Goal: Task Accomplishment & Management: Manage account settings

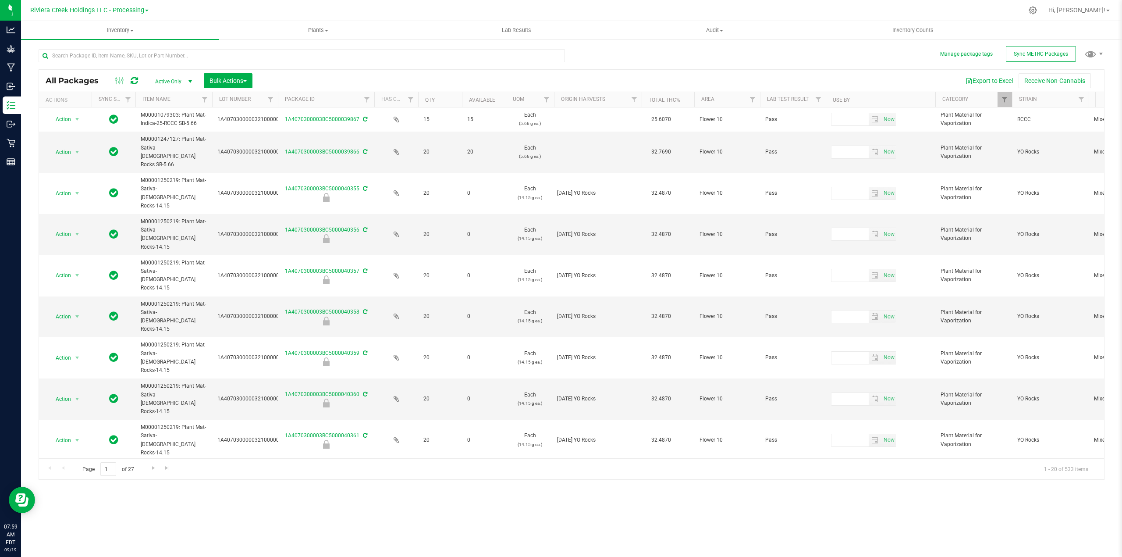
scroll to position [0, 89]
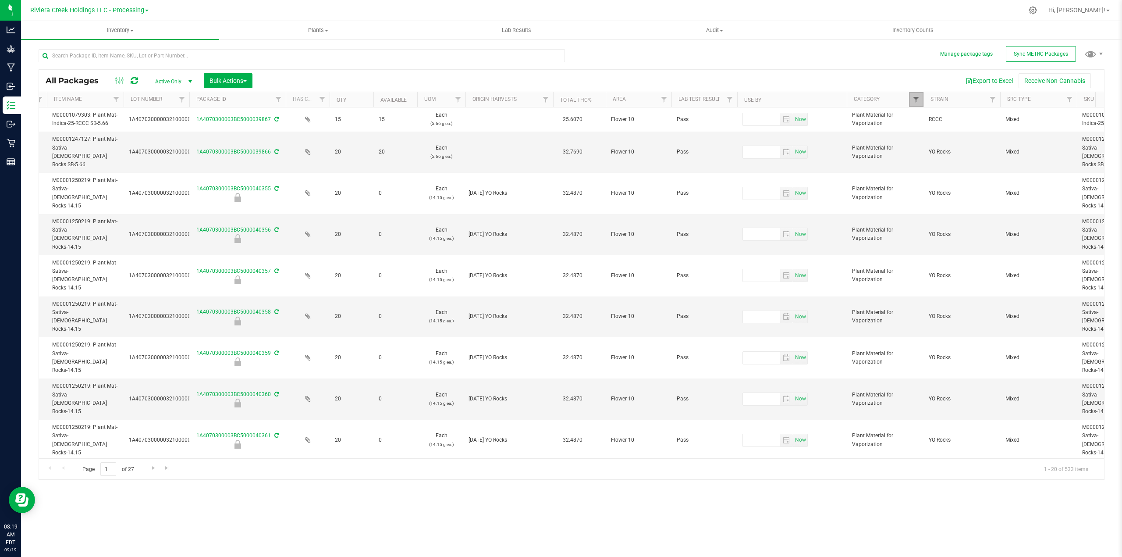
click at [913, 99] on span "Filter" at bounding box center [916, 99] width 7 height 7
click at [1012, 295] on button "Clear" at bounding box center [1002, 292] width 55 height 19
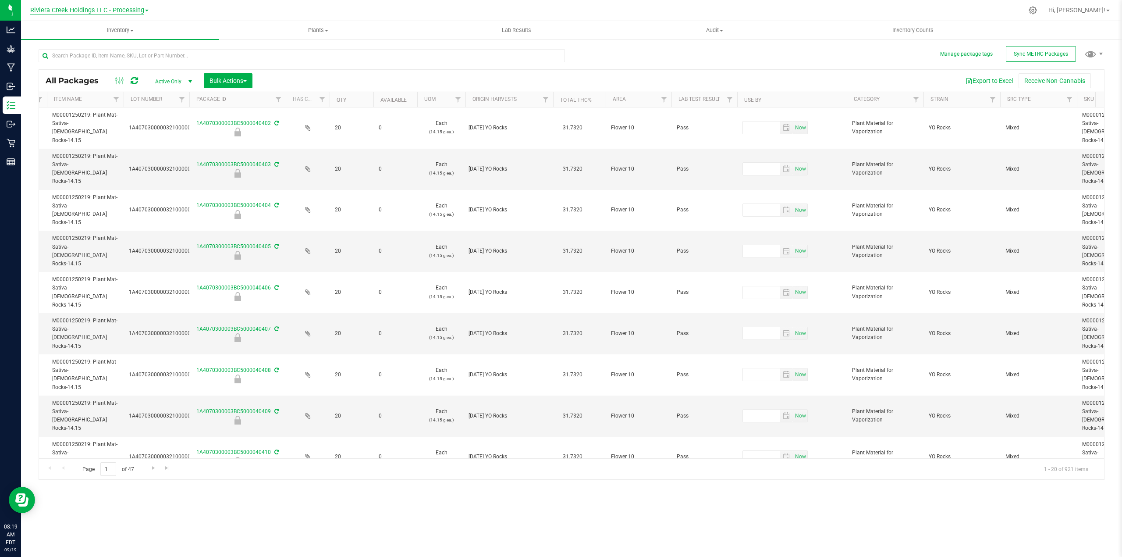
click at [132, 10] on span "Riviera Creek Holdings LLC - Processing" at bounding box center [87, 11] width 114 height 8
click at [132, 28] on link "Riviera Creek Holdings LLC - Cultivation" at bounding box center [89, 31] width 128 height 12
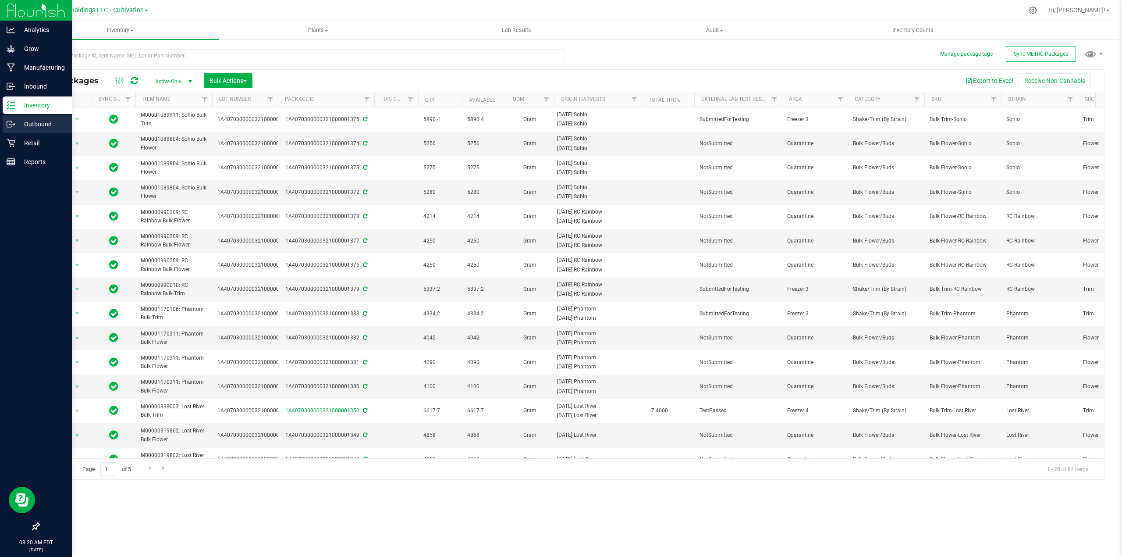
click at [44, 124] on p "Outbound" at bounding box center [41, 124] width 53 height 11
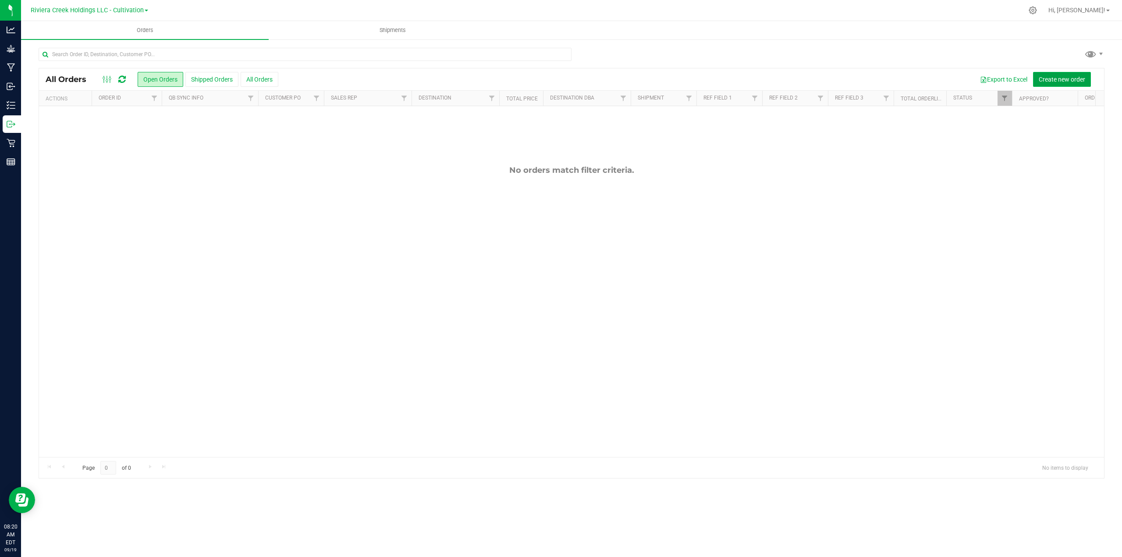
click at [1060, 79] on span "Create new order" at bounding box center [1062, 79] width 46 height 7
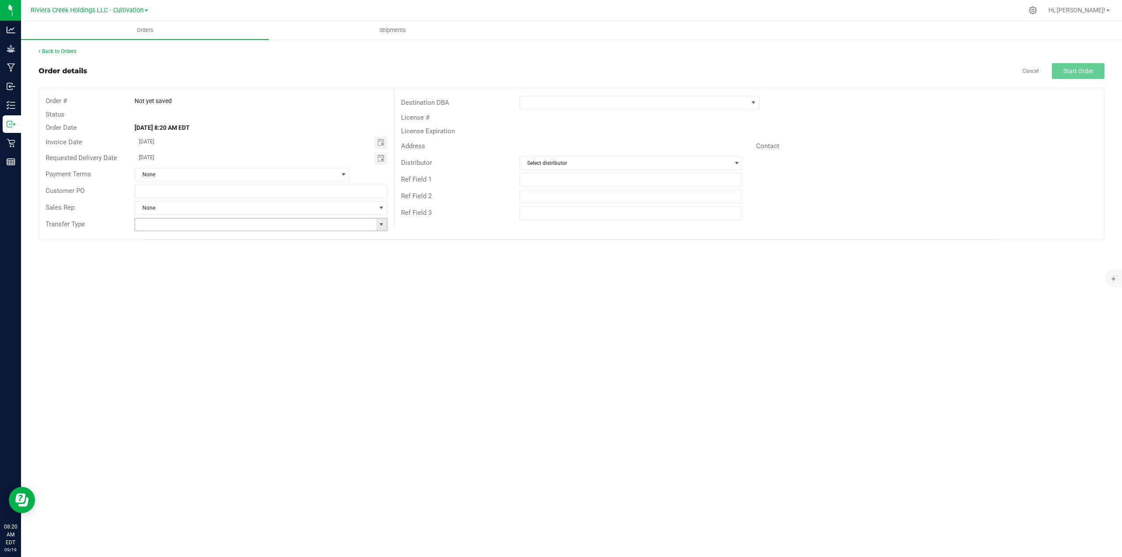
click at [384, 223] on span at bounding box center [381, 224] width 7 height 7
click at [162, 303] on li "Wholesale Transfer" at bounding box center [261, 300] width 252 height 15
type input "Wholesale Transfer"
click at [756, 103] on span at bounding box center [753, 102] width 7 height 7
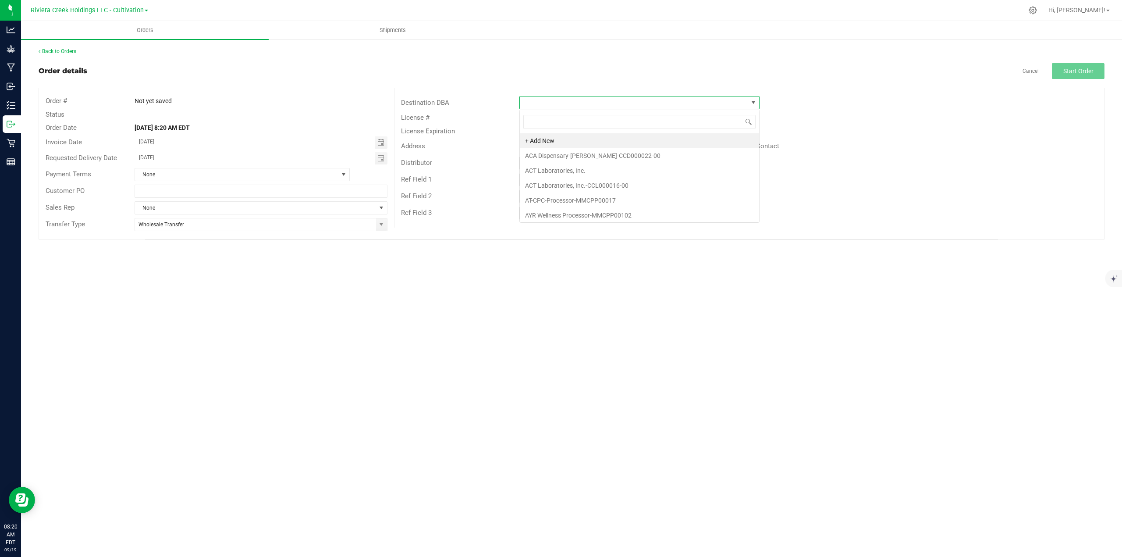
scroll to position [13, 239]
click at [584, 100] on span at bounding box center [634, 102] width 228 height 12
click at [576, 100] on span at bounding box center [634, 102] width 228 height 12
type input "riviera"
click at [612, 141] on li "Riviera Creek Holdings LLC - Processing" at bounding box center [639, 140] width 239 height 15
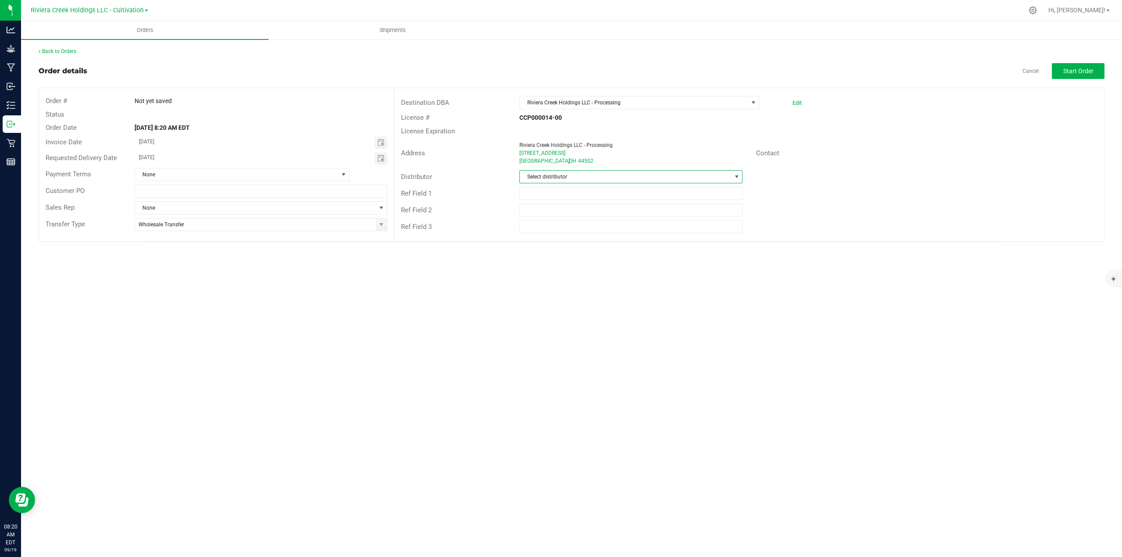
click at [577, 178] on span "Select distributor" at bounding box center [626, 177] width 212 height 12
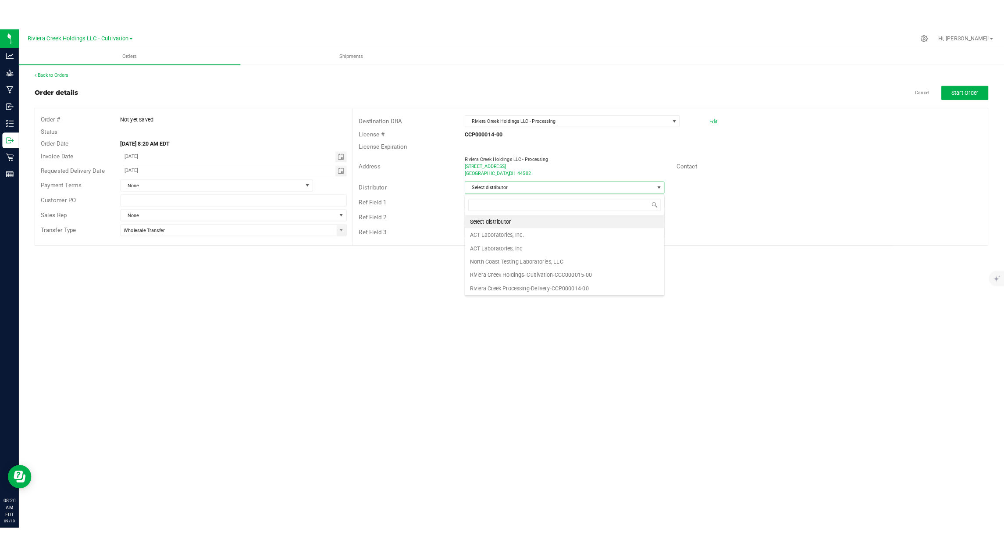
scroll to position [13, 223]
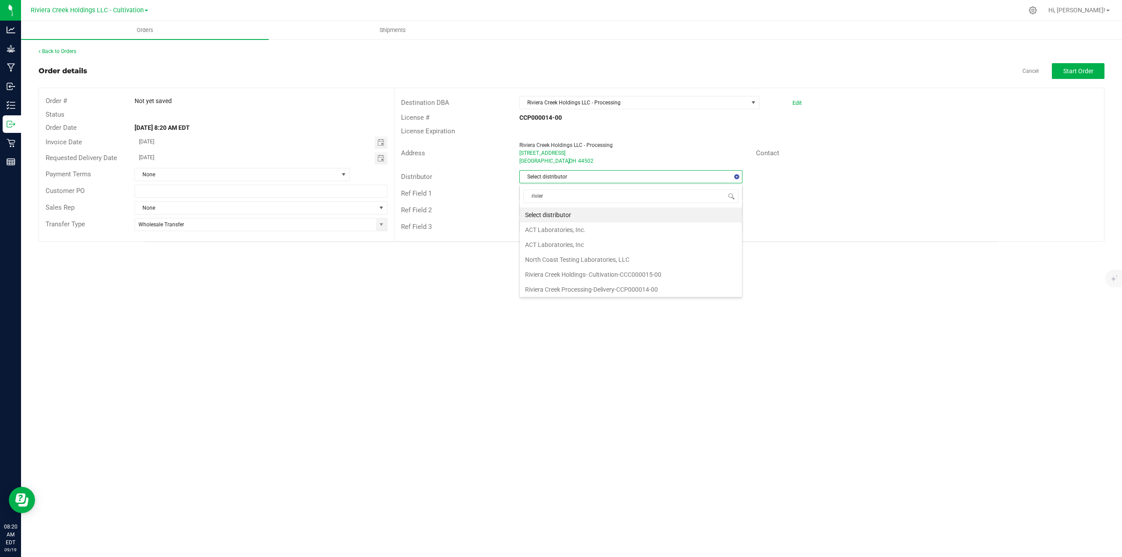
type input "riviera"
click at [576, 217] on li "Riviera Creek Holdings- Cultivation-CCC000015-00" at bounding box center [631, 214] width 222 height 15
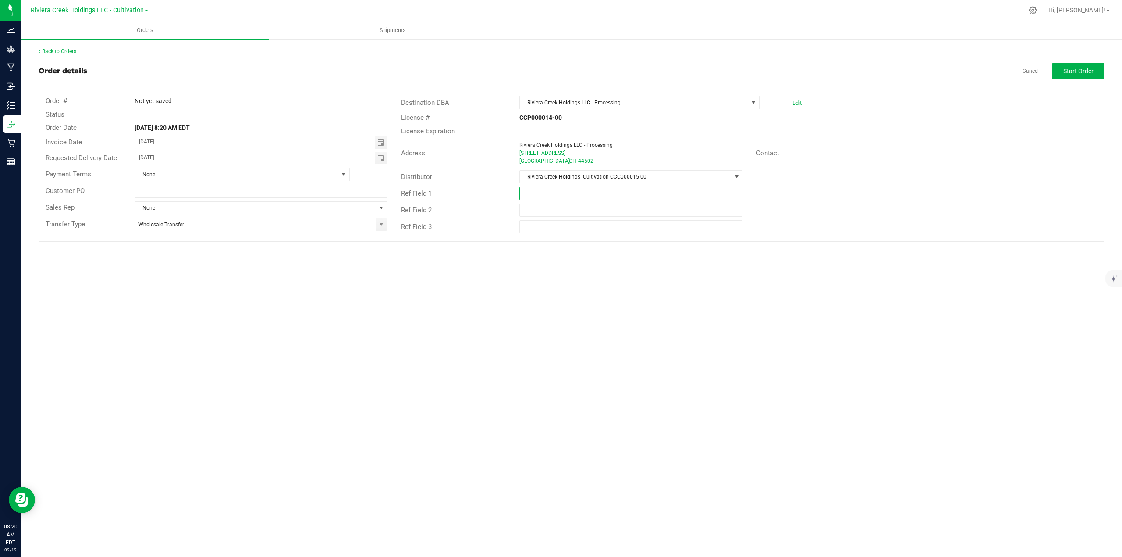
click at [630, 193] on input "text" at bounding box center [632, 193] width 224 height 13
type input "Packing"
click at [1082, 68] on span "Start Order" at bounding box center [1079, 71] width 30 height 7
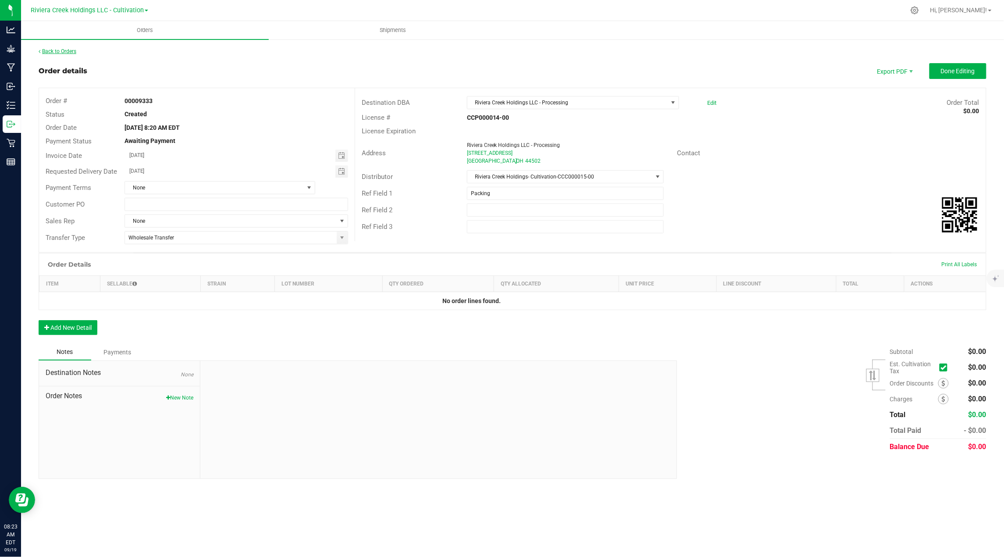
click at [67, 52] on link "Back to Orders" at bounding box center [58, 51] width 38 height 6
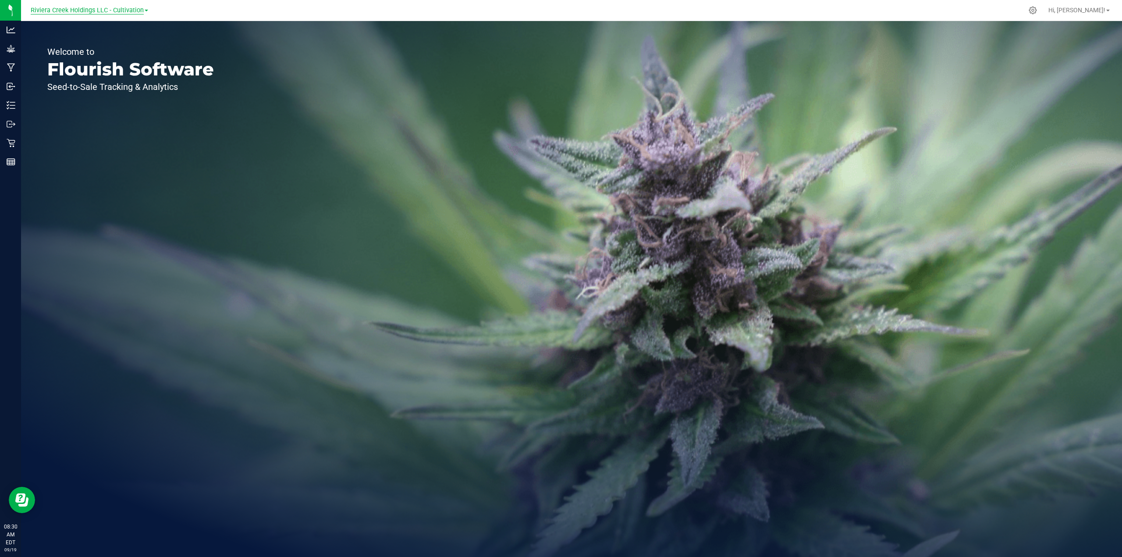
click at [114, 9] on span "Riviera Creek Holdings LLC - Cultivation" at bounding box center [87, 11] width 113 height 8
click at [108, 42] on link "Riviera Creek Holdings LLC - Processing" at bounding box center [89, 43] width 128 height 12
click at [1038, 9] on icon at bounding box center [1032, 10] width 9 height 9
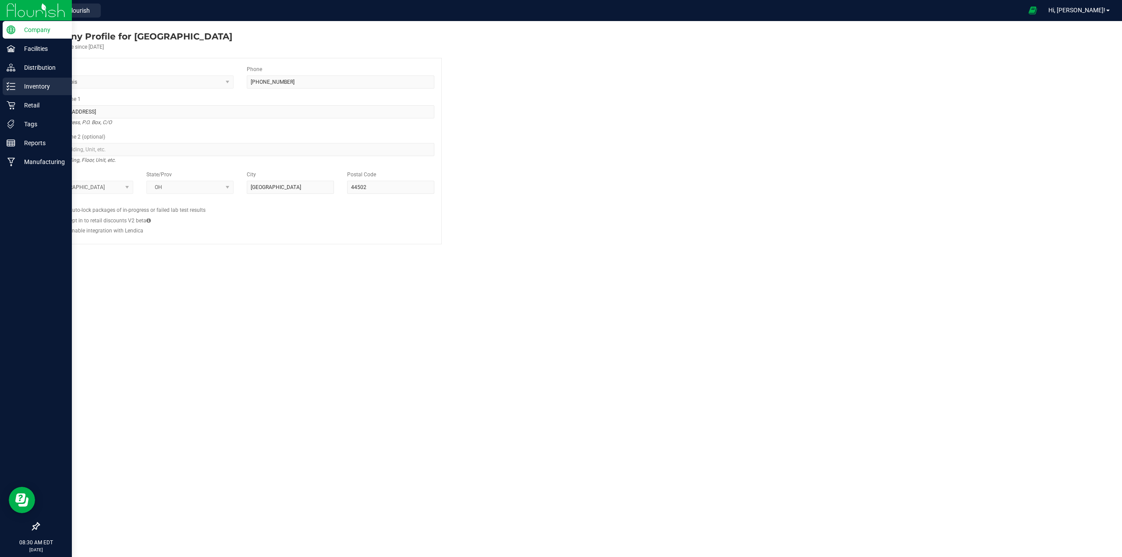
click at [37, 83] on p "Inventory" at bounding box center [41, 86] width 53 height 11
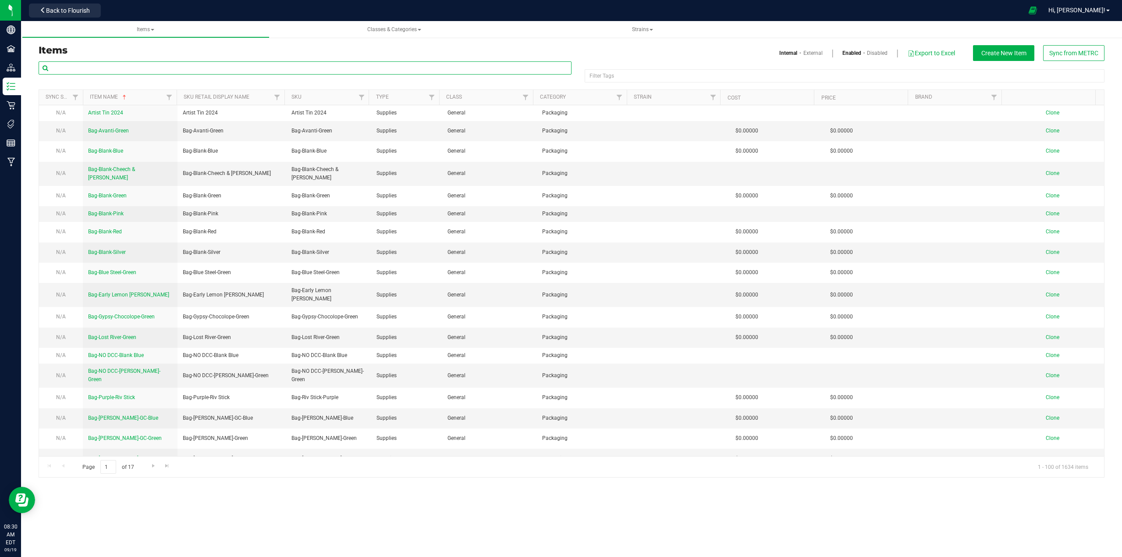
click at [200, 71] on input "text" at bounding box center [305, 67] width 533 height 13
click at [119, 69] on input "text" at bounding box center [305, 67] width 533 height 13
click at [258, 70] on input "text" at bounding box center [305, 67] width 533 height 13
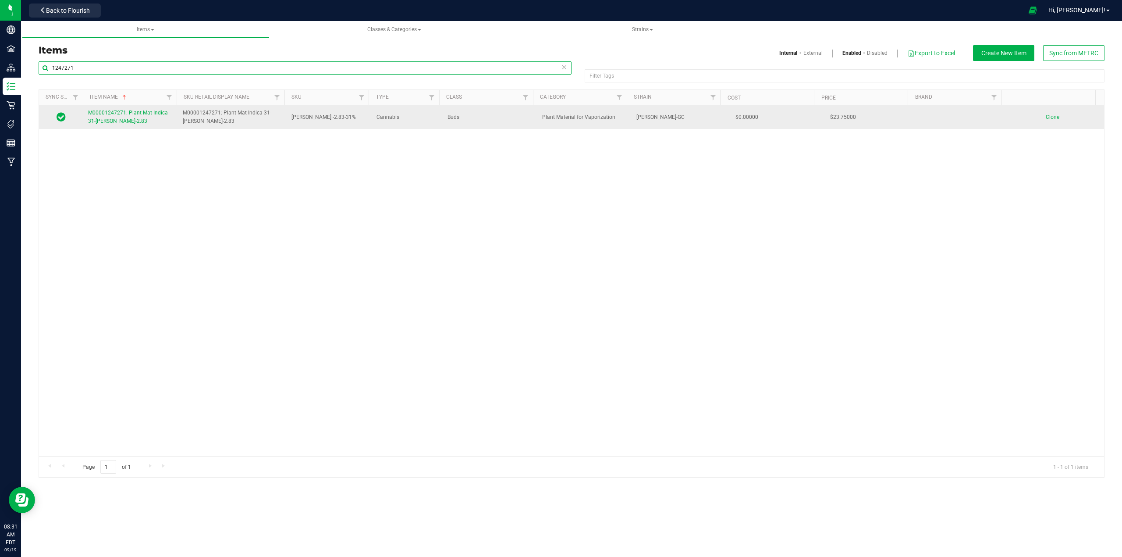
type input "1247271"
click at [131, 119] on span "M00001247271: Plant Mat-Indica-31-[PERSON_NAME]-2.83" at bounding box center [128, 117] width 81 height 14
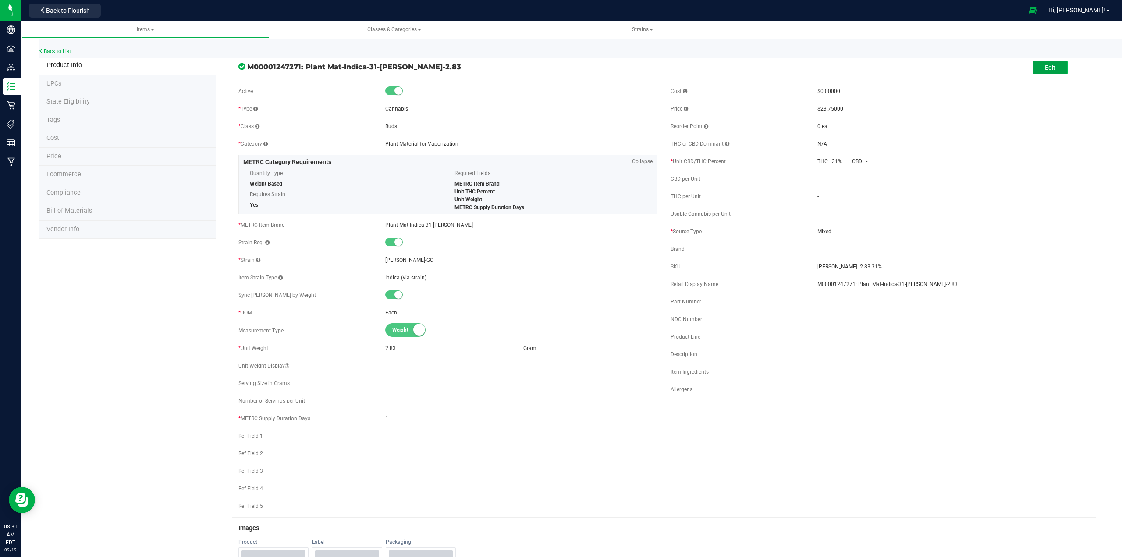
click at [1045, 67] on span "Edit" at bounding box center [1050, 67] width 11 height 7
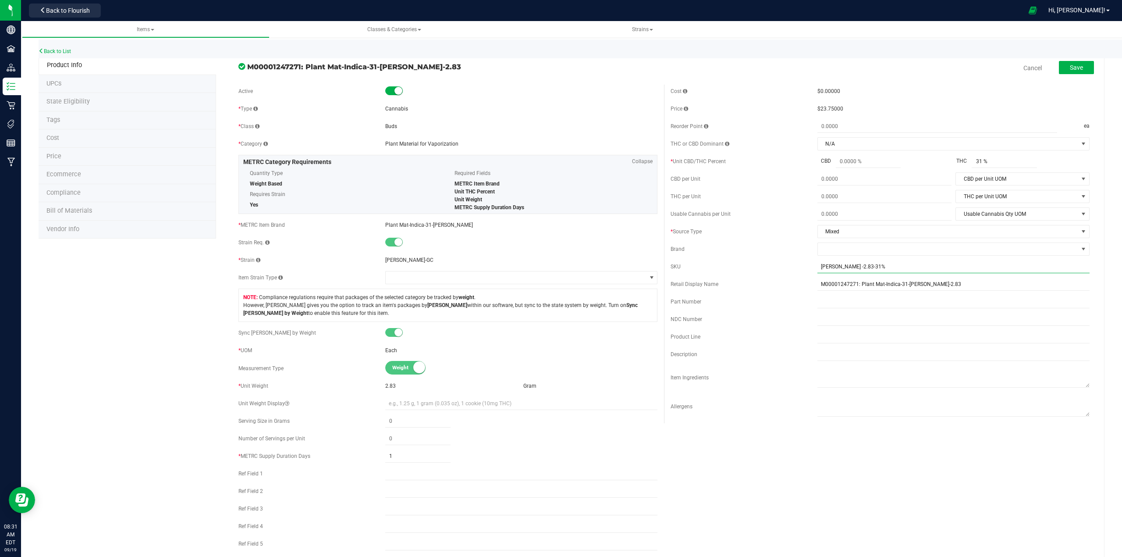
click at [851, 269] on input "[PERSON_NAME] -2.83-31%" at bounding box center [954, 266] width 272 height 13
type input "[PERSON_NAME] -2.83-31%"
click at [1071, 69] on span "Save" at bounding box center [1076, 67] width 13 height 7
click at [1025, 69] on link "Cancel" at bounding box center [1033, 68] width 18 height 9
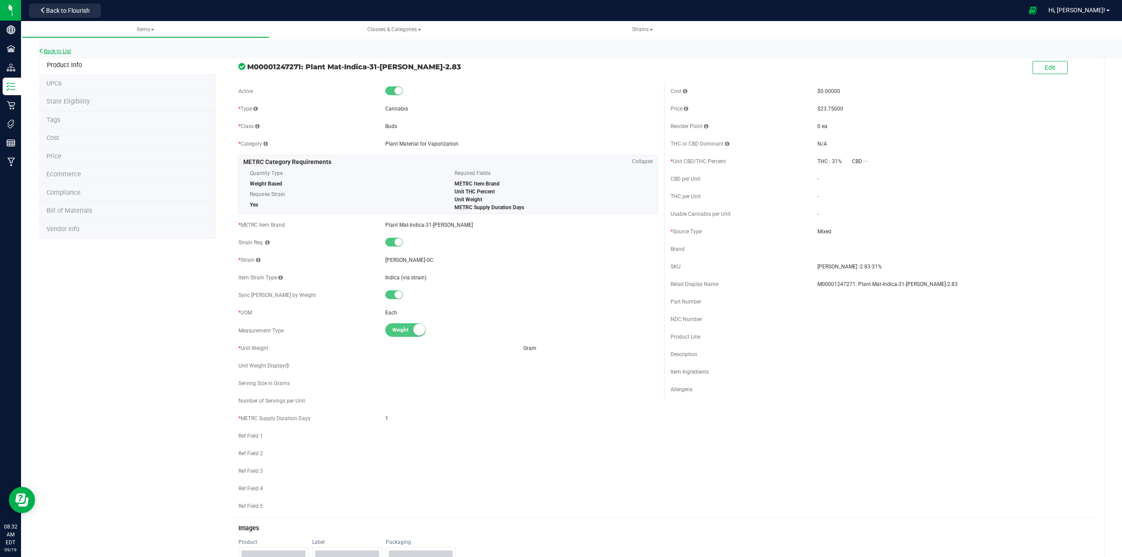
click at [51, 51] on link "Back to List" at bounding box center [55, 51] width 32 height 6
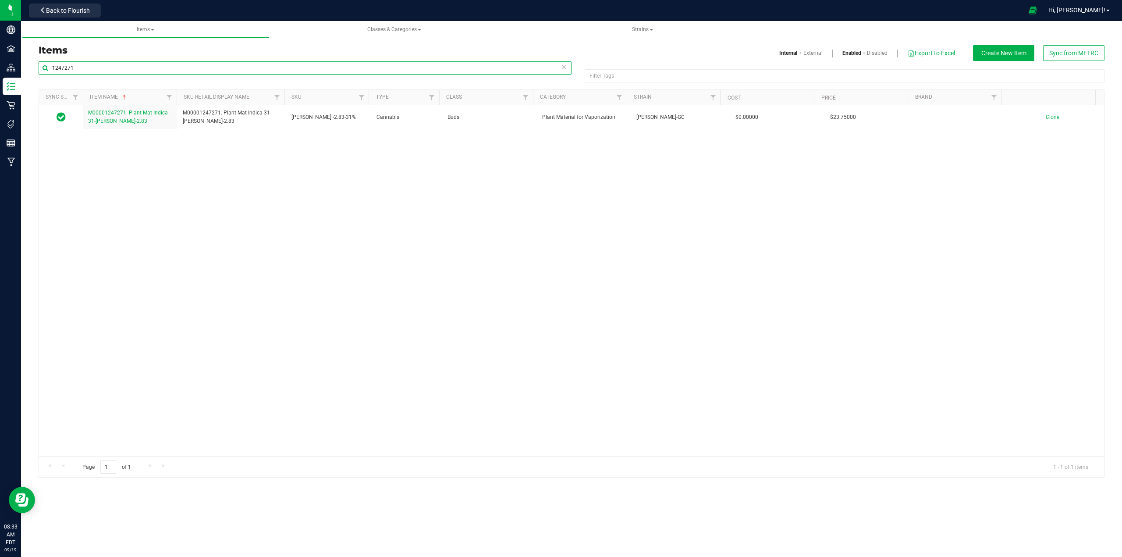
click at [91, 69] on input "1247271" at bounding box center [305, 67] width 533 height 13
type input "1"
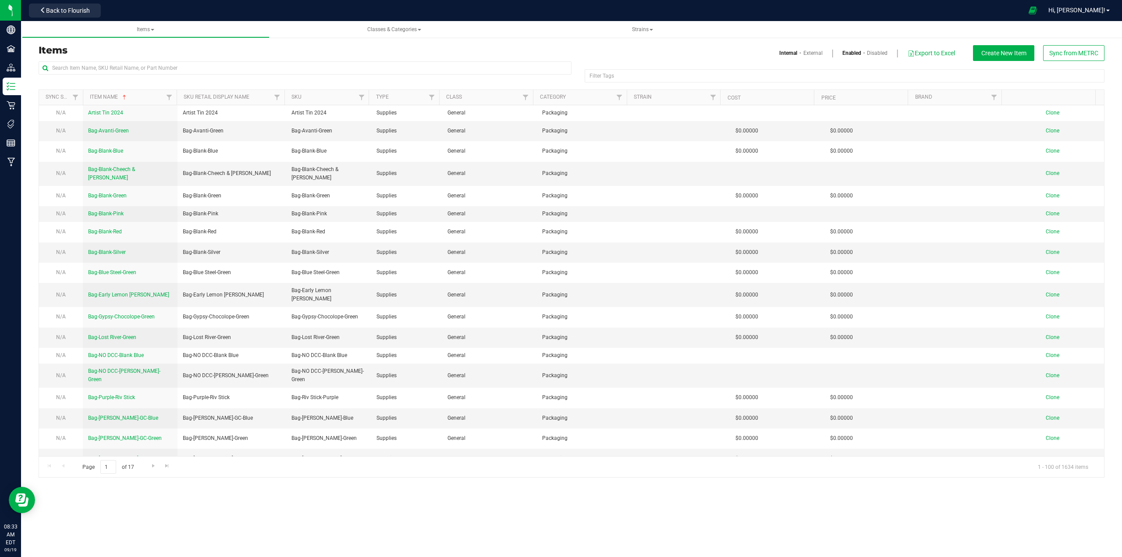
click at [874, 53] on link "Disabled" at bounding box center [877, 53] width 21 height 8
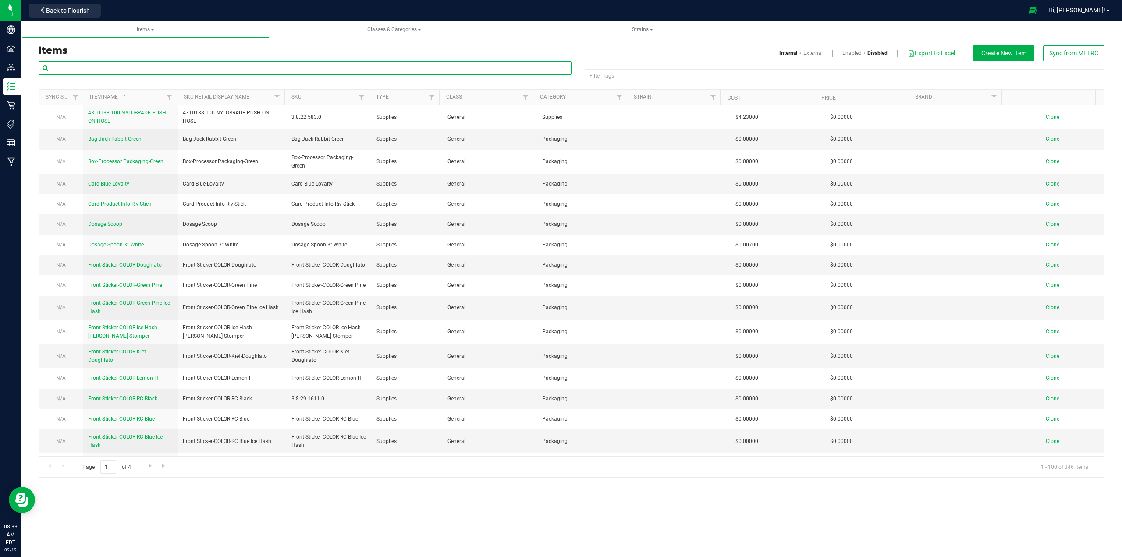
click at [134, 68] on input "text" at bounding box center [305, 67] width 533 height 13
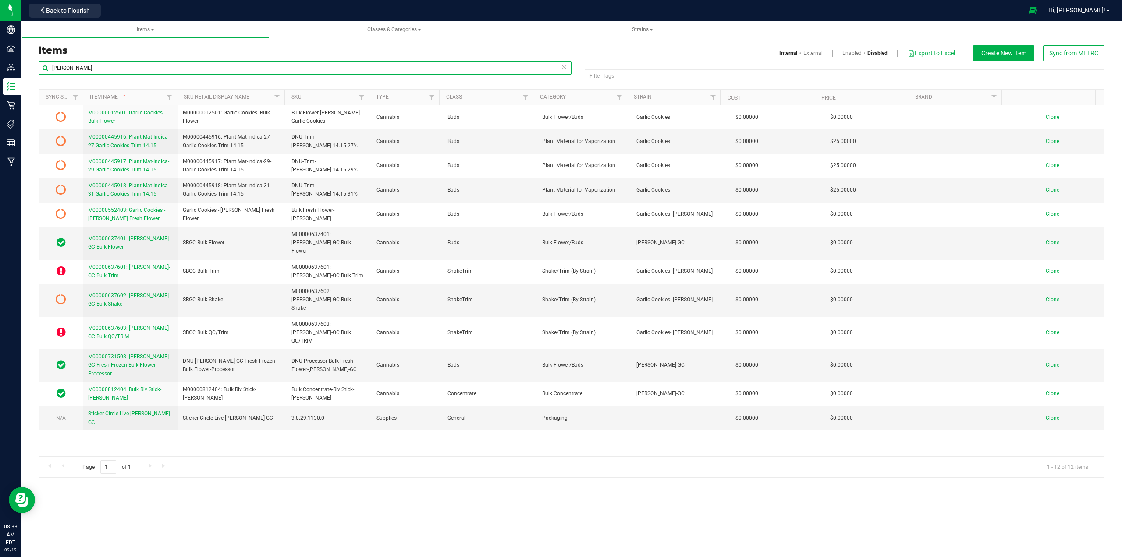
click at [86, 64] on input "[PERSON_NAME]" at bounding box center [305, 67] width 533 height 13
type input "S"
click at [87, 67] on input "[PERSON_NAME]" at bounding box center [305, 67] width 533 height 13
type input "s"
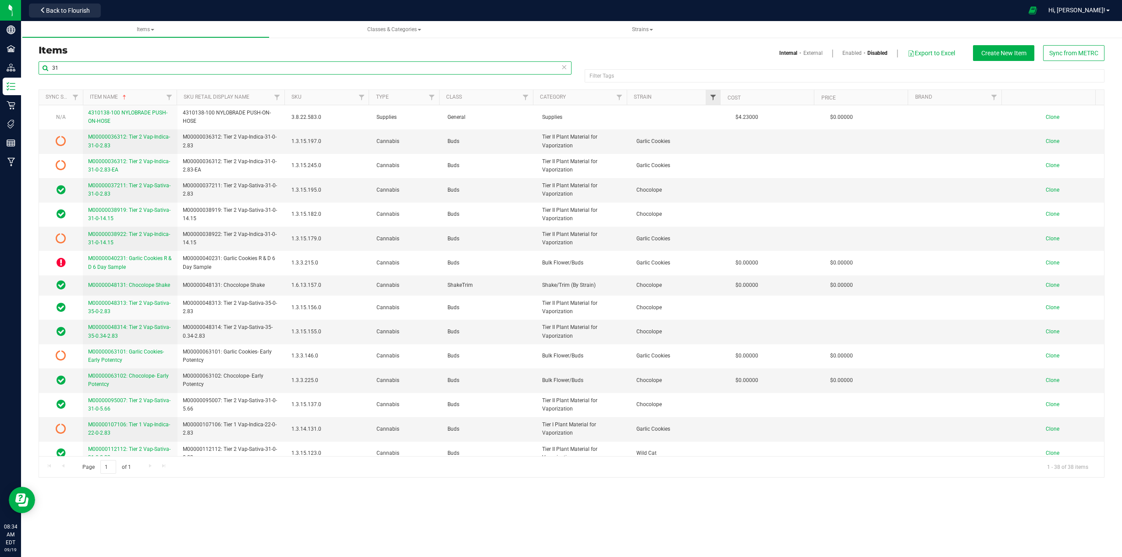
type input "31"
click at [714, 98] on span "Filter" at bounding box center [713, 97] width 7 height 7
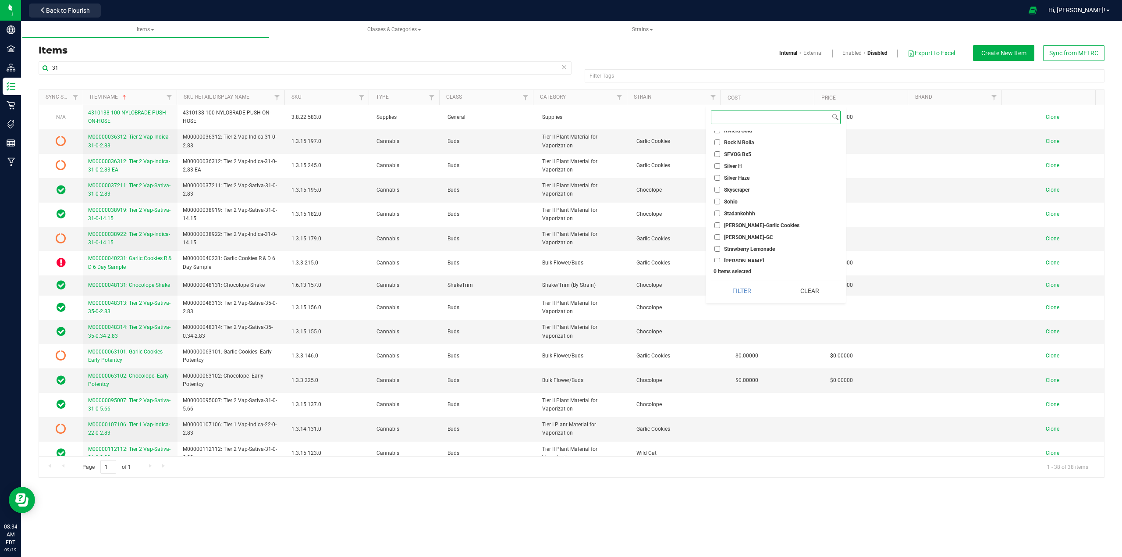
scroll to position [935, 0]
click at [748, 218] on span "[PERSON_NAME]-GC" at bounding box center [748, 218] width 49 height 5
click at [720, 218] on input "[PERSON_NAME]-GC" at bounding box center [718, 218] width 6 height 6
checkbox input "true"
click at [741, 288] on button "Filter" at bounding box center [742, 290] width 62 height 19
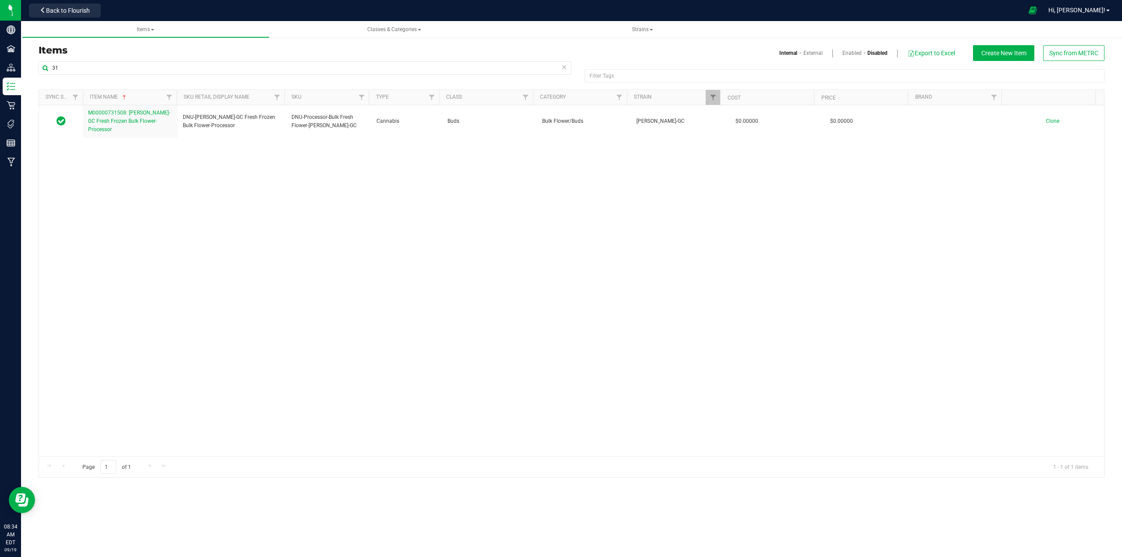
click at [872, 51] on link "Disabled" at bounding box center [878, 53] width 20 height 8
click at [76, 8] on span "Back to Flourish" at bounding box center [68, 10] width 44 height 7
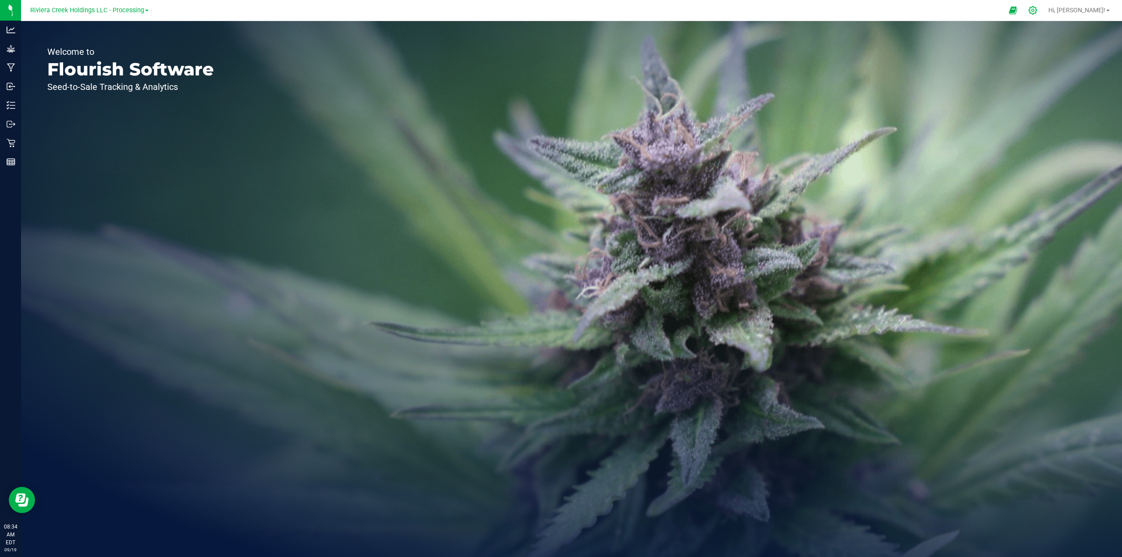
click at [1037, 13] on icon at bounding box center [1033, 10] width 8 height 8
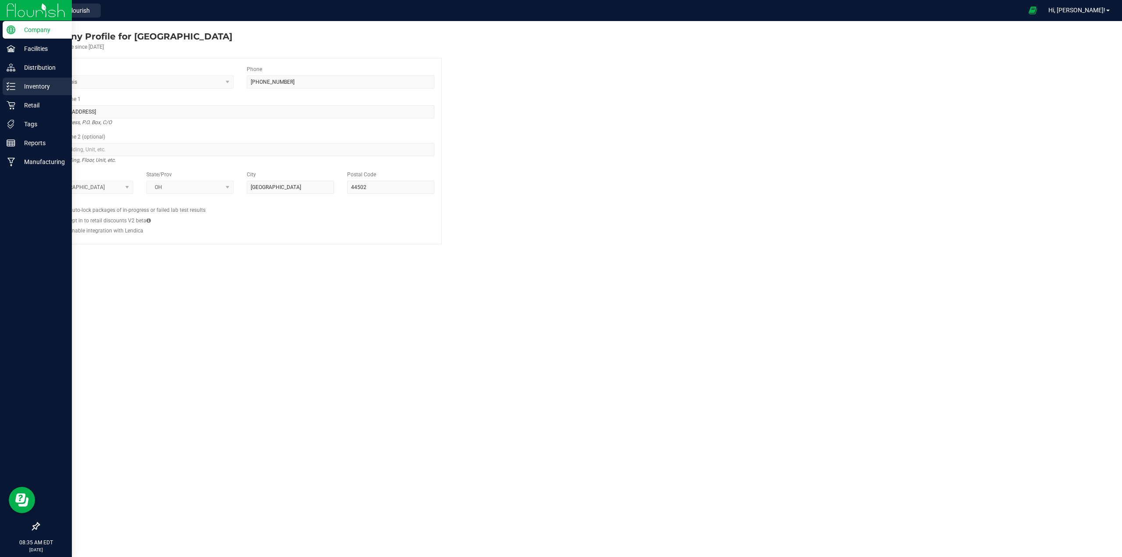
drag, startPoint x: 40, startPoint y: 87, endPoint x: 44, endPoint y: 85, distance: 4.5
click at [40, 86] on p "Inventory" at bounding box center [41, 86] width 53 height 11
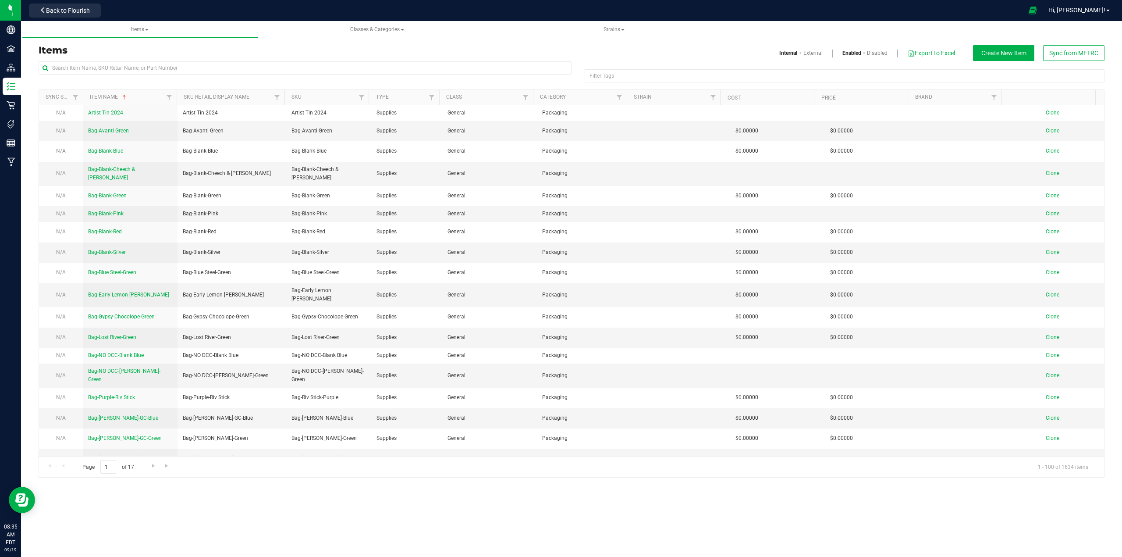
drag, startPoint x: 877, startPoint y: 53, endPoint x: 865, endPoint y: 50, distance: 12.5
click at [877, 53] on link "Disabled" at bounding box center [877, 53] width 21 height 8
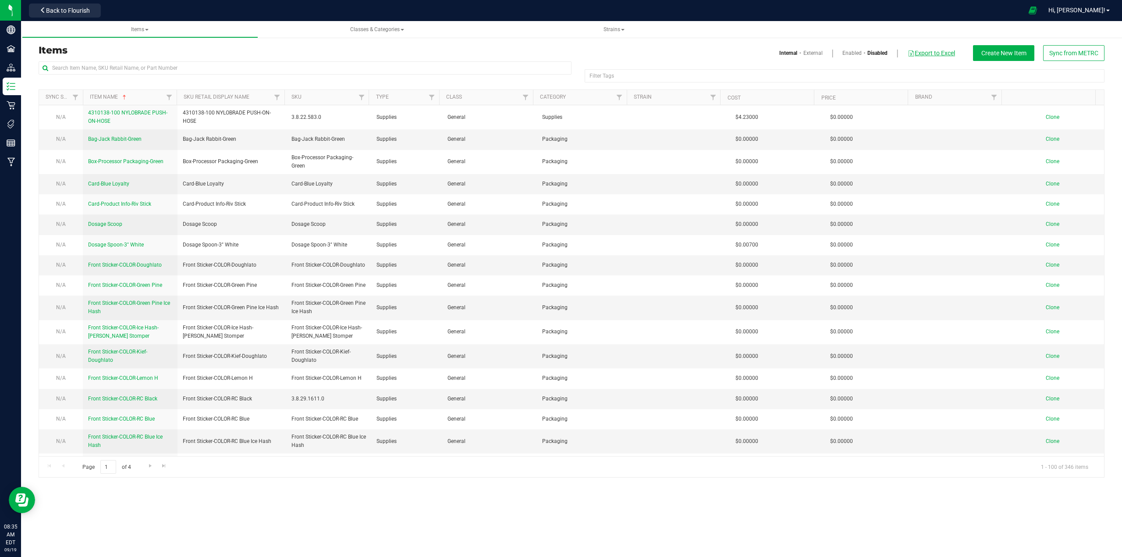
click at [935, 54] on button "Export to Excel" at bounding box center [931, 53] width 48 height 15
click at [844, 52] on link "Enabled" at bounding box center [852, 53] width 19 height 8
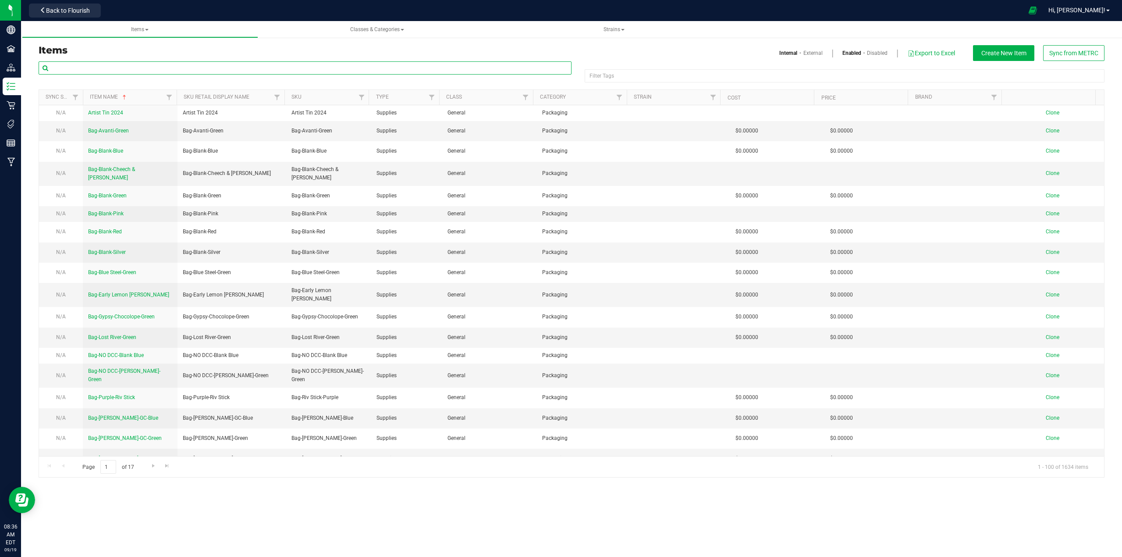
click at [105, 70] on input "text" at bounding box center [305, 67] width 533 height 13
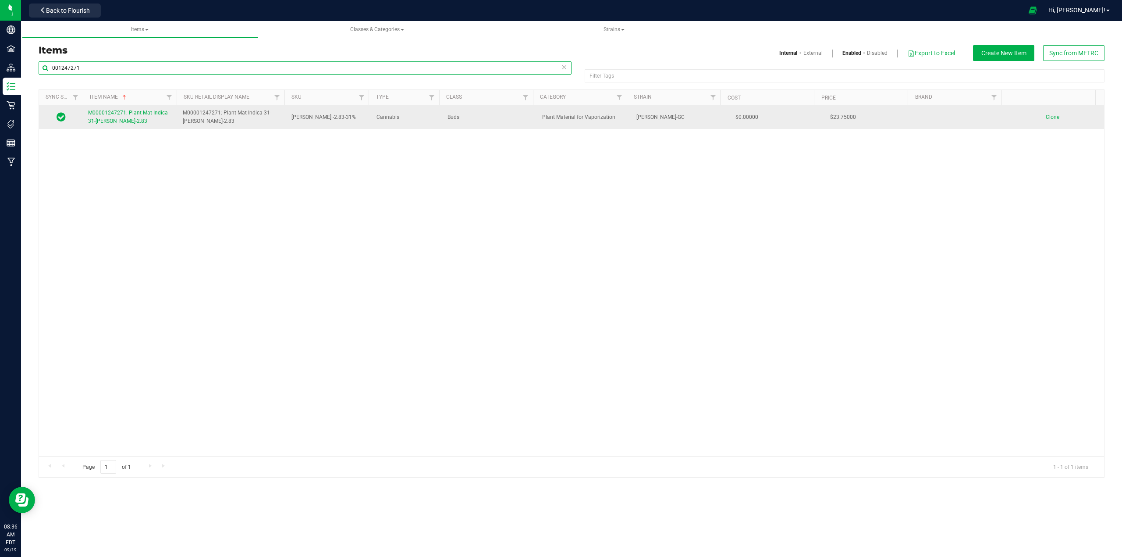
type input "001247271"
click at [118, 118] on span "M00001247271: Plant Mat-Indica-31-[PERSON_NAME]-2.83" at bounding box center [128, 117] width 81 height 14
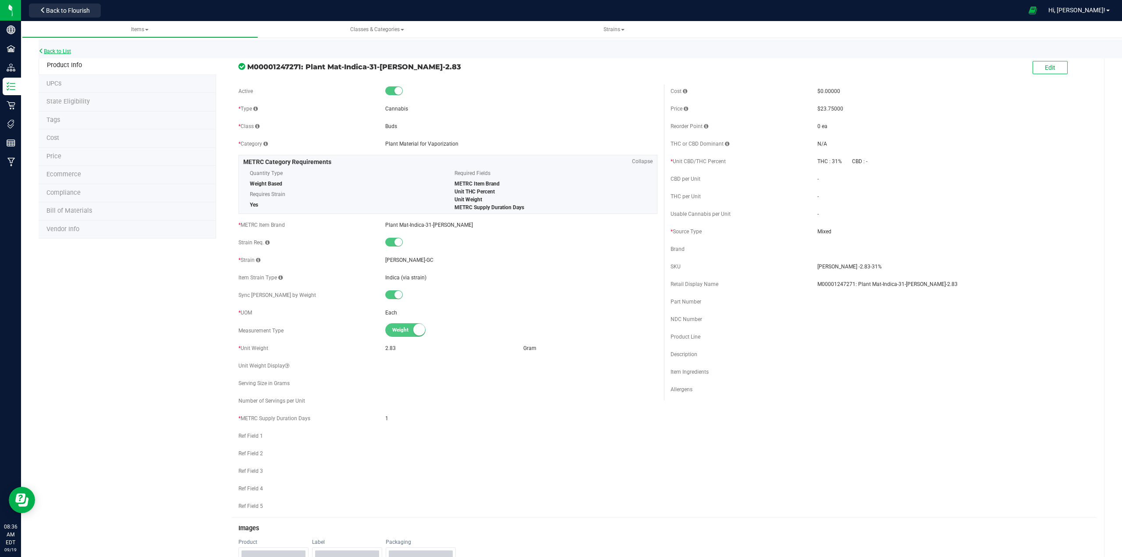
click at [62, 52] on link "Back to List" at bounding box center [55, 51] width 32 height 6
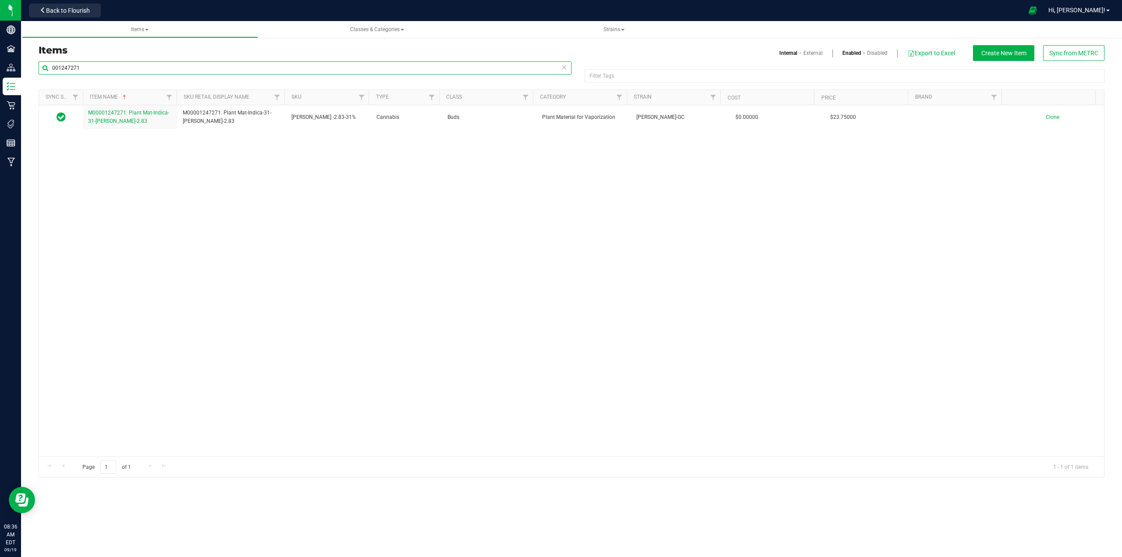
click at [81, 67] on input "001247271" at bounding box center [305, 67] width 533 height 13
type input "0"
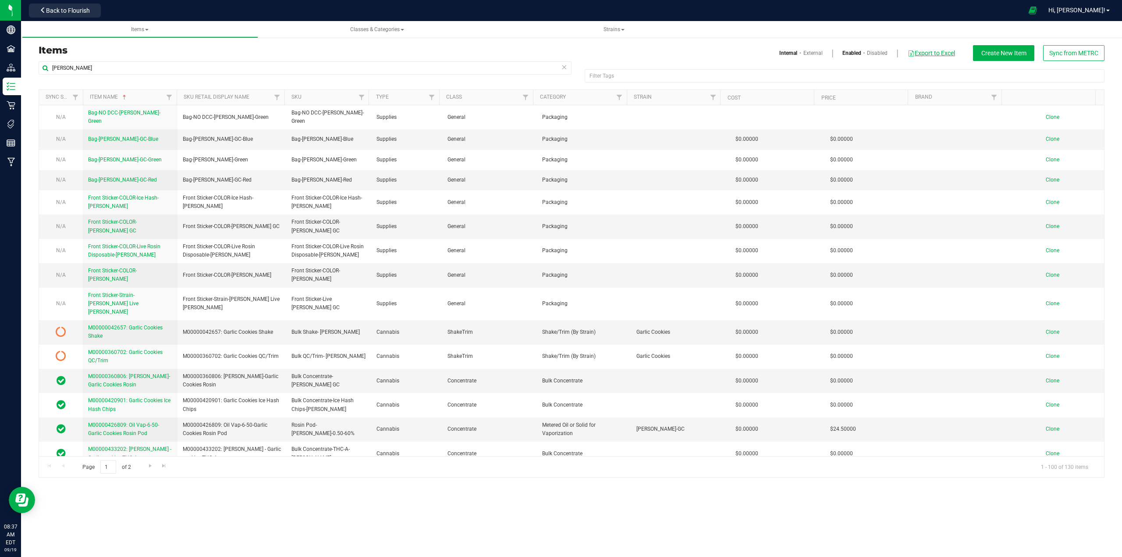
click at [933, 53] on button "Export to Excel" at bounding box center [931, 53] width 48 height 15
click at [100, 67] on input "[PERSON_NAME]" at bounding box center [305, 67] width 533 height 13
type input "s"
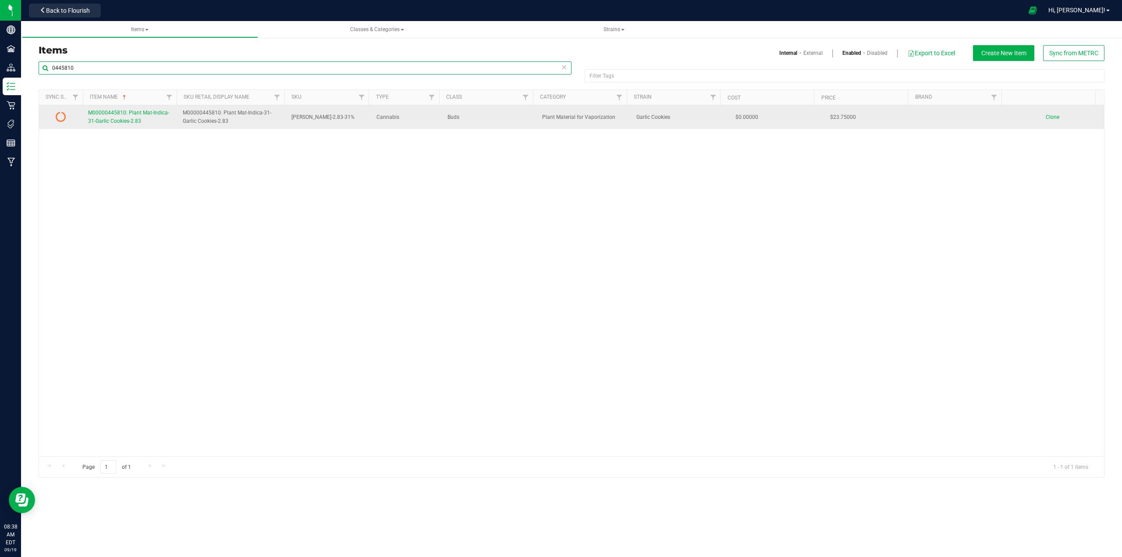
type input "0445810"
click at [128, 118] on span "M00000445810: Plant Mat-Indica-31-Garlic Cookies-2.83" at bounding box center [128, 117] width 81 height 14
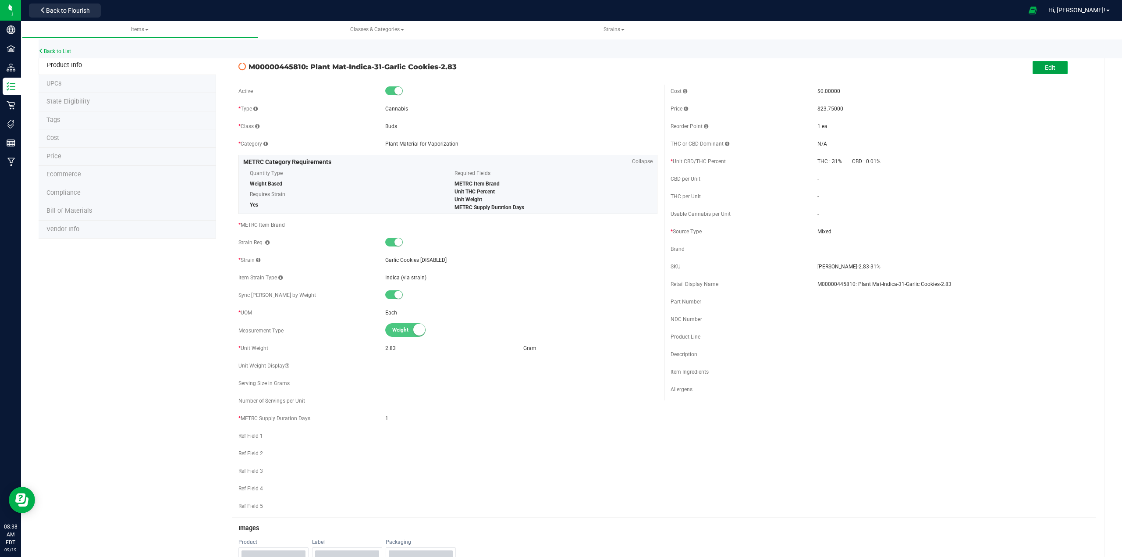
click at [1053, 68] on button "Edit" at bounding box center [1050, 67] width 35 height 13
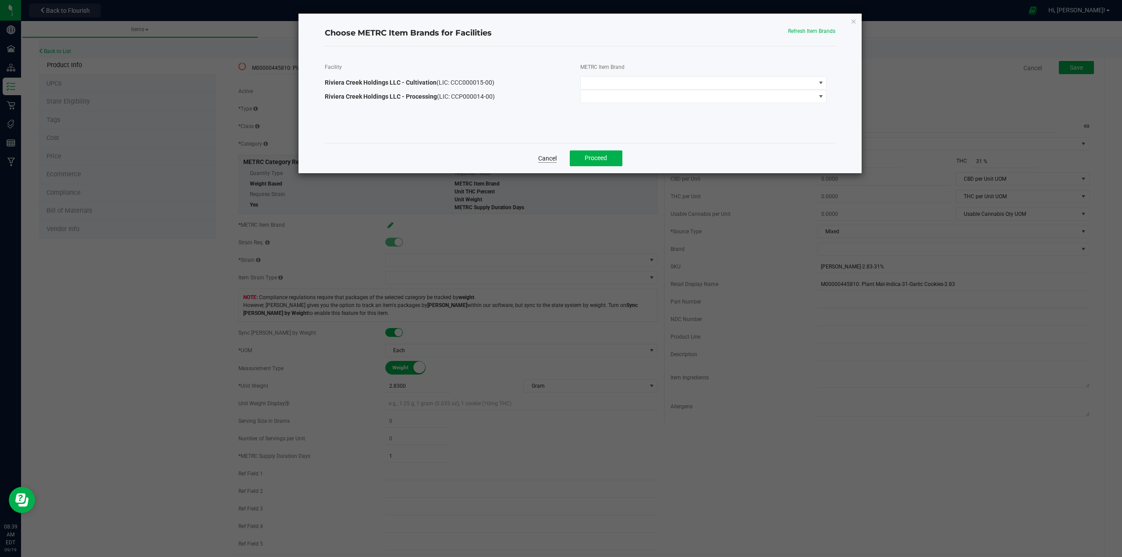
click at [544, 157] on link "Cancel" at bounding box center [547, 158] width 18 height 9
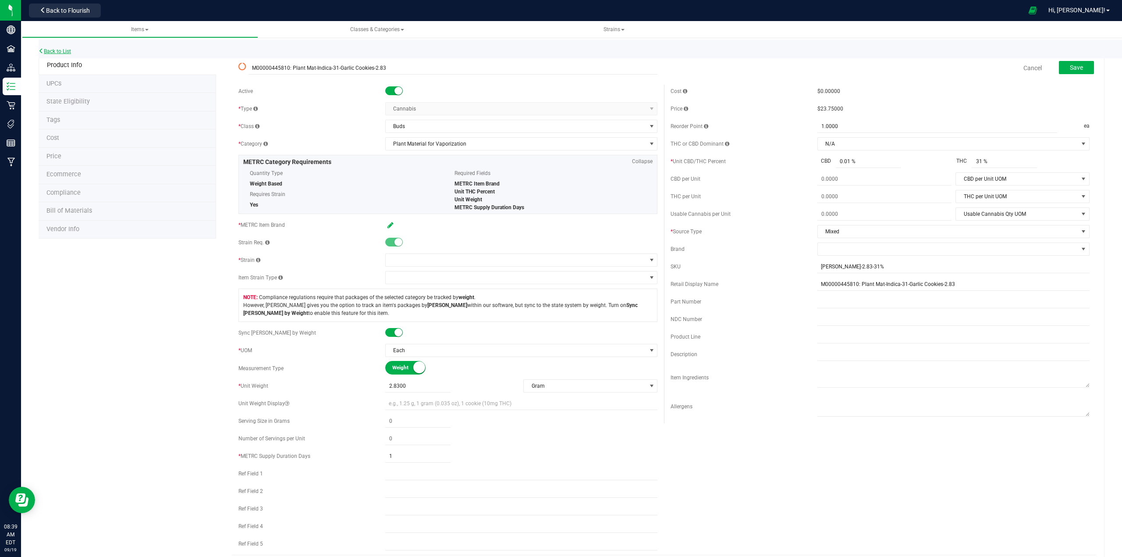
click at [53, 50] on link "Back to List" at bounding box center [55, 51] width 32 height 6
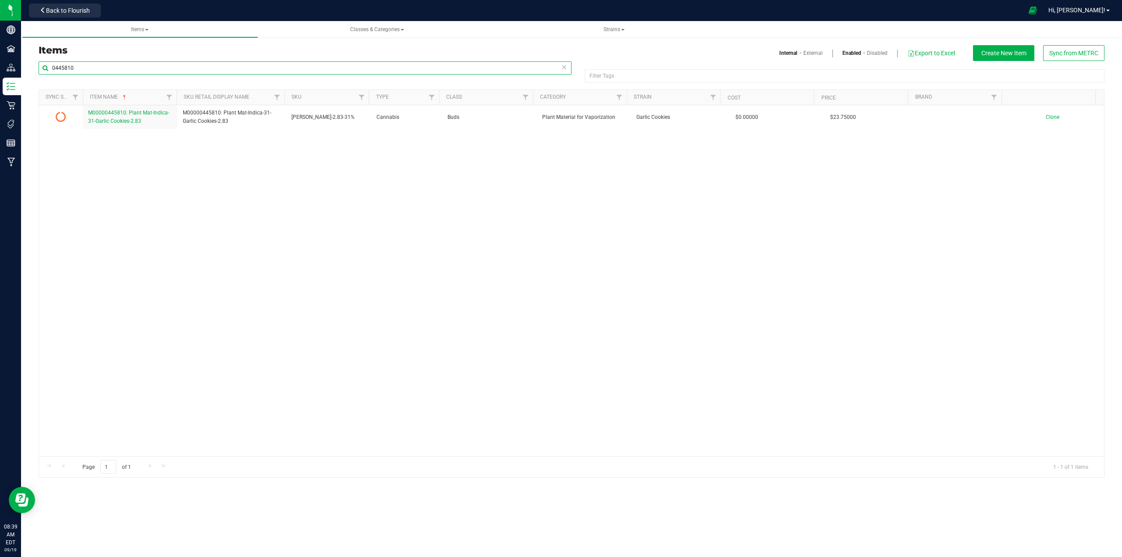
click at [79, 68] on input "0445810" at bounding box center [305, 67] width 533 height 13
type input "0"
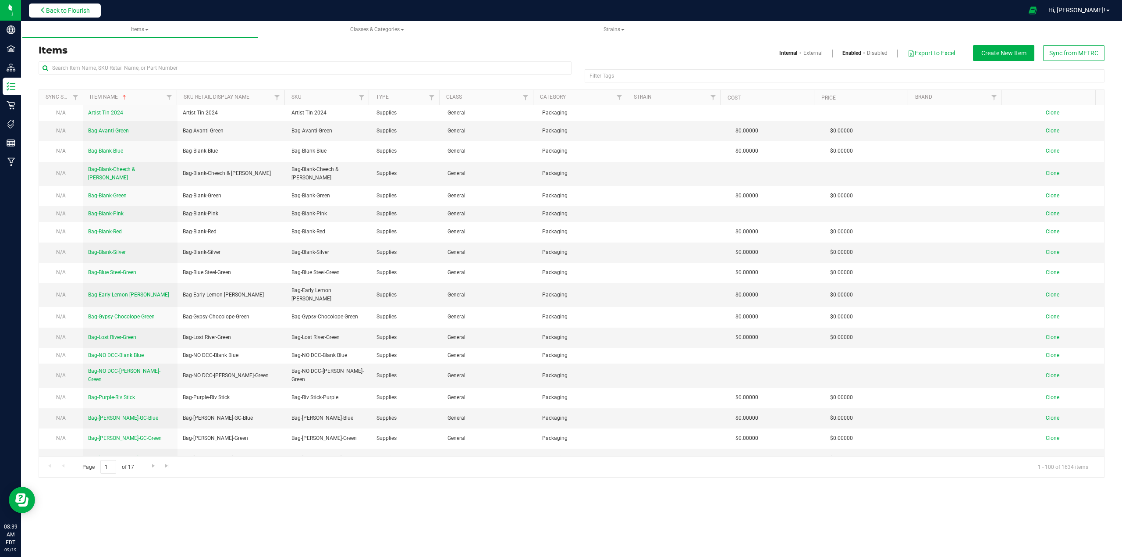
click at [62, 13] on span "Back to Flourish" at bounding box center [68, 10] width 44 height 7
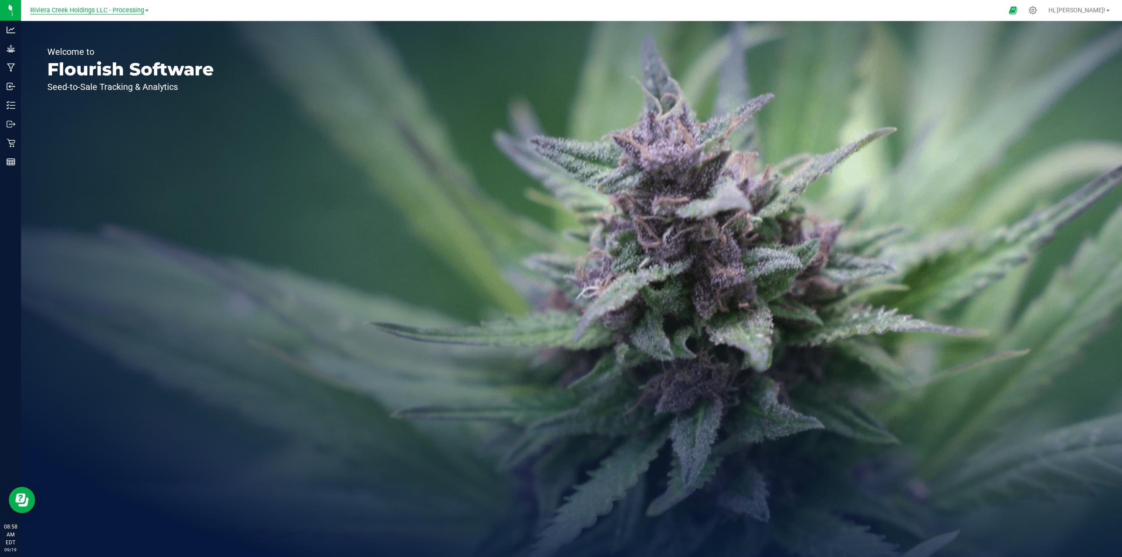
click at [122, 13] on span "Riviera Creek Holdings LLC - Processing" at bounding box center [87, 11] width 114 height 8
click at [125, 30] on link "Riviera Creek Holdings LLC - Cultivation" at bounding box center [89, 31] width 128 height 12
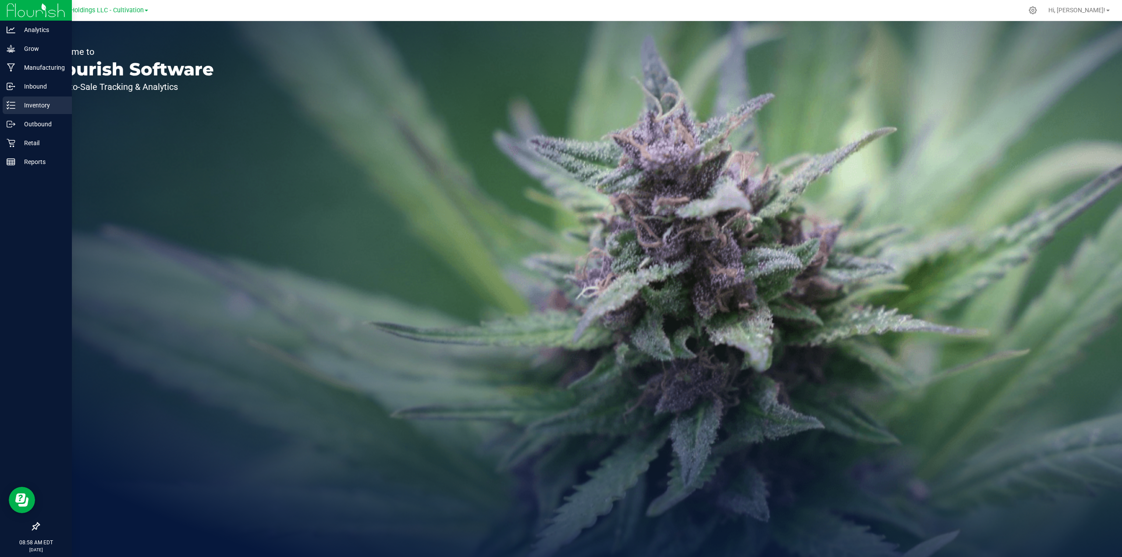
click at [26, 105] on p "Inventory" at bounding box center [41, 105] width 53 height 11
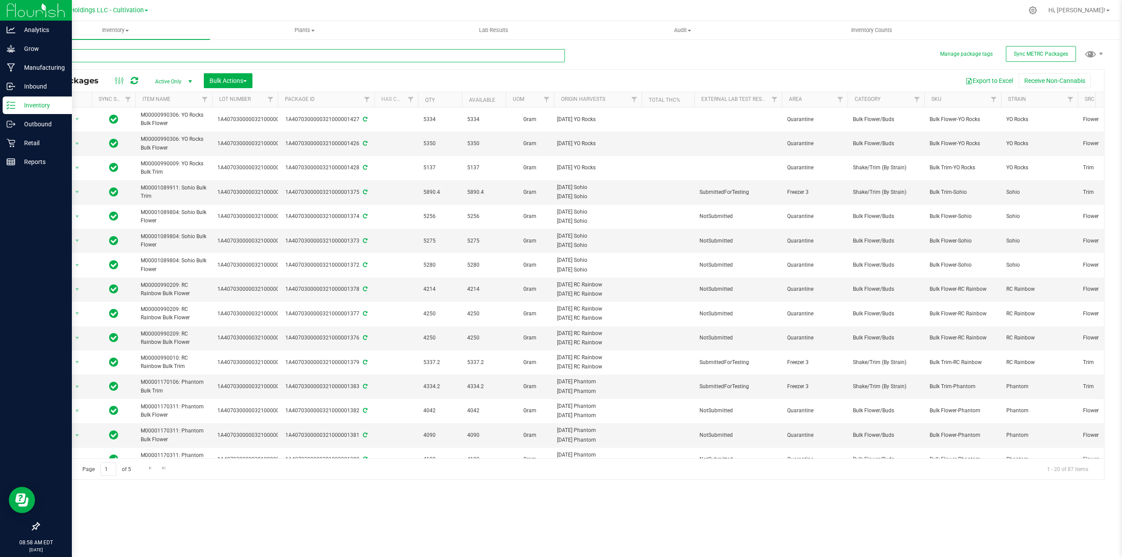
click at [116, 54] on input "text" at bounding box center [302, 55] width 527 height 13
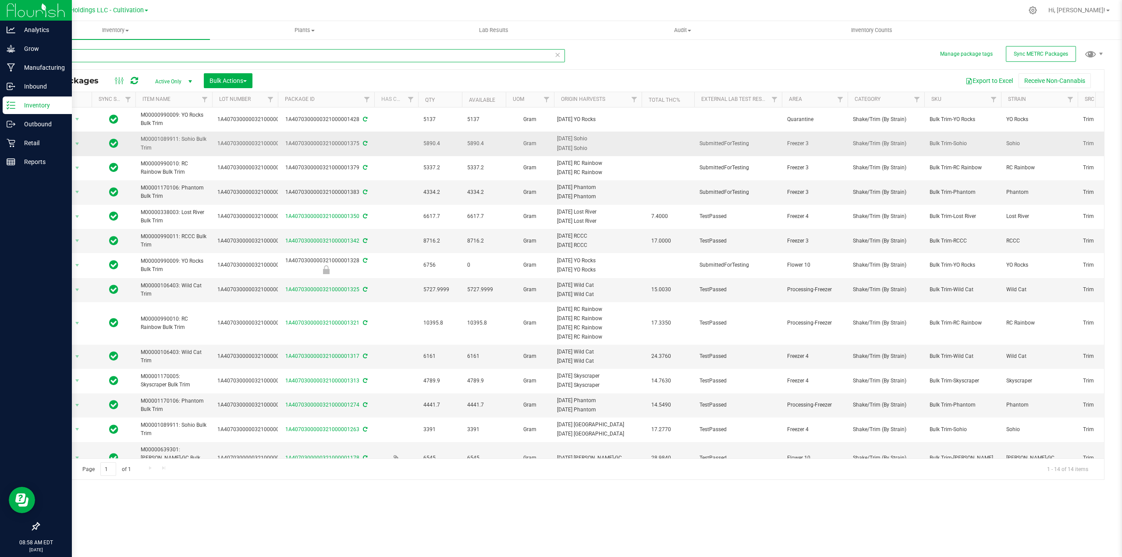
type input "trim"
click at [364, 144] on icon at bounding box center [365, 143] width 4 height 5
click at [778, 100] on span "Filter" at bounding box center [774, 99] width 7 height 7
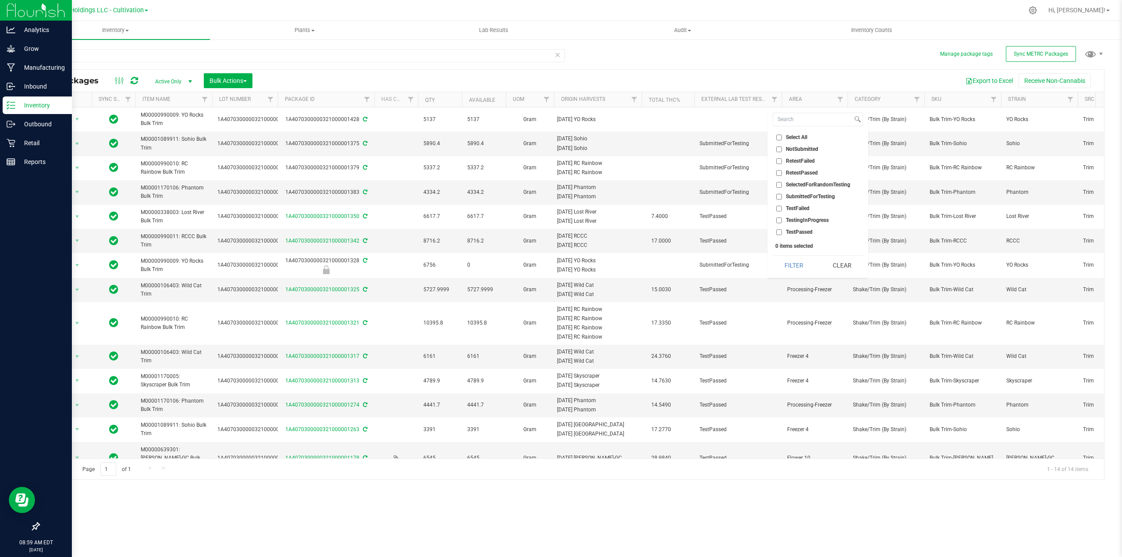
click at [800, 231] on span "TestPassed" at bounding box center [799, 231] width 27 height 5
click at [782, 231] on input "TestPassed" at bounding box center [779, 232] width 6 height 6
checkbox input "true"
click at [788, 265] on button "Filter" at bounding box center [794, 265] width 42 height 19
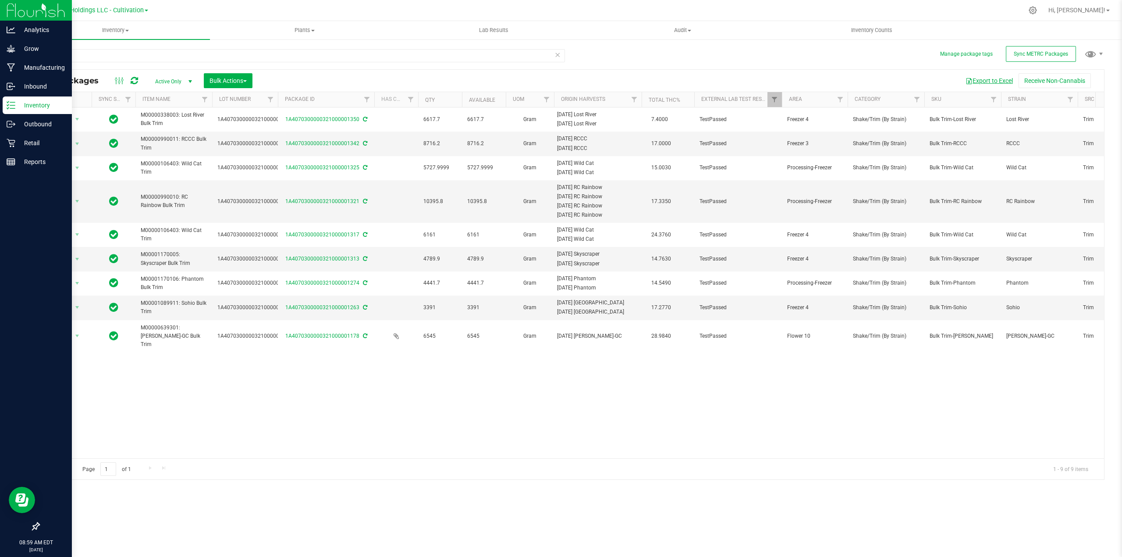
click at [991, 80] on button "Export to Excel" at bounding box center [989, 80] width 59 height 15
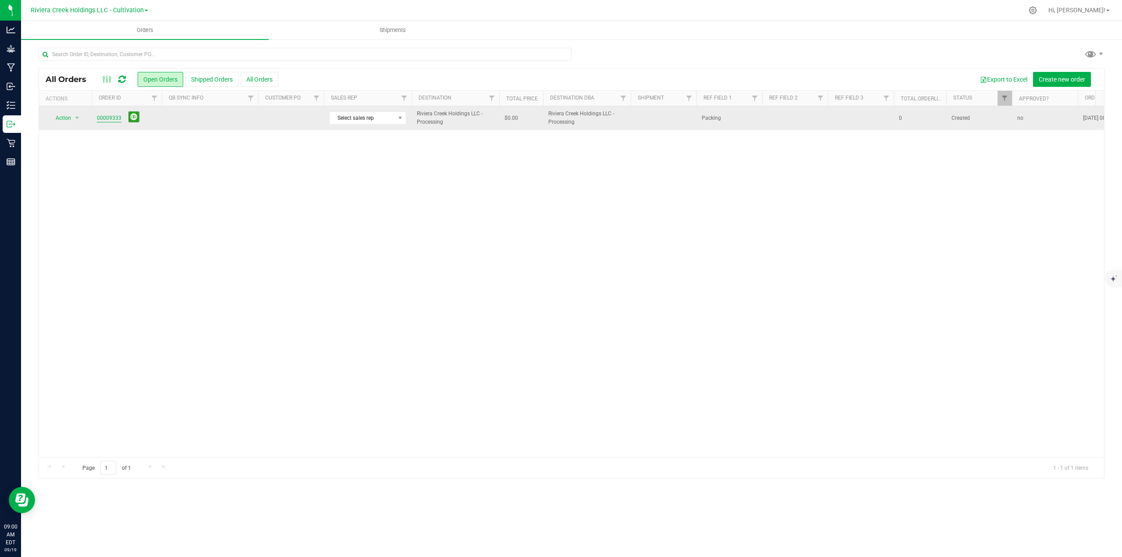
click at [102, 118] on link "00009333" at bounding box center [109, 118] width 25 height 8
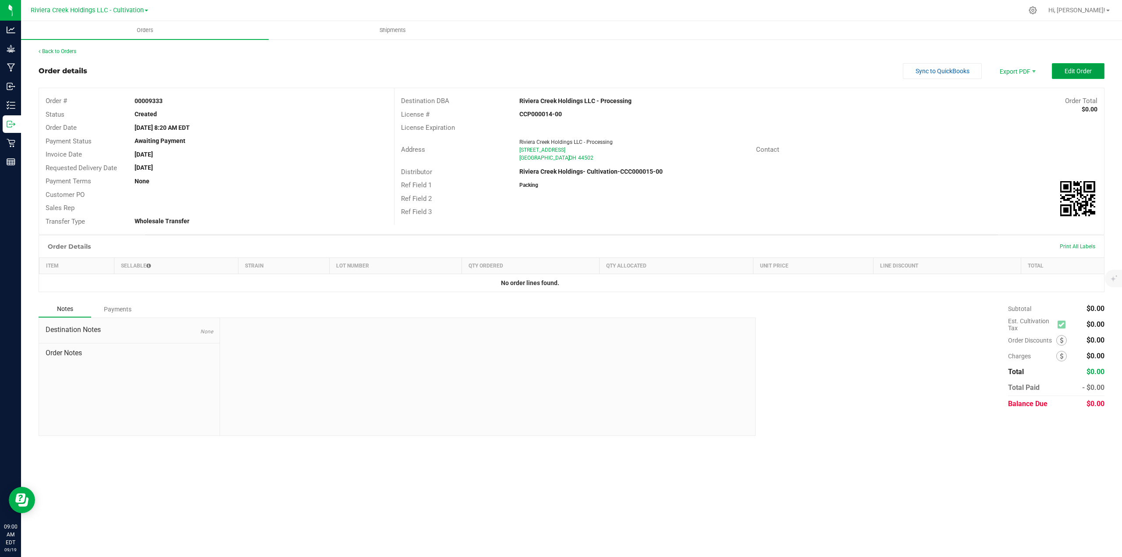
click at [1004, 71] on button "Edit Order" at bounding box center [1078, 71] width 53 height 16
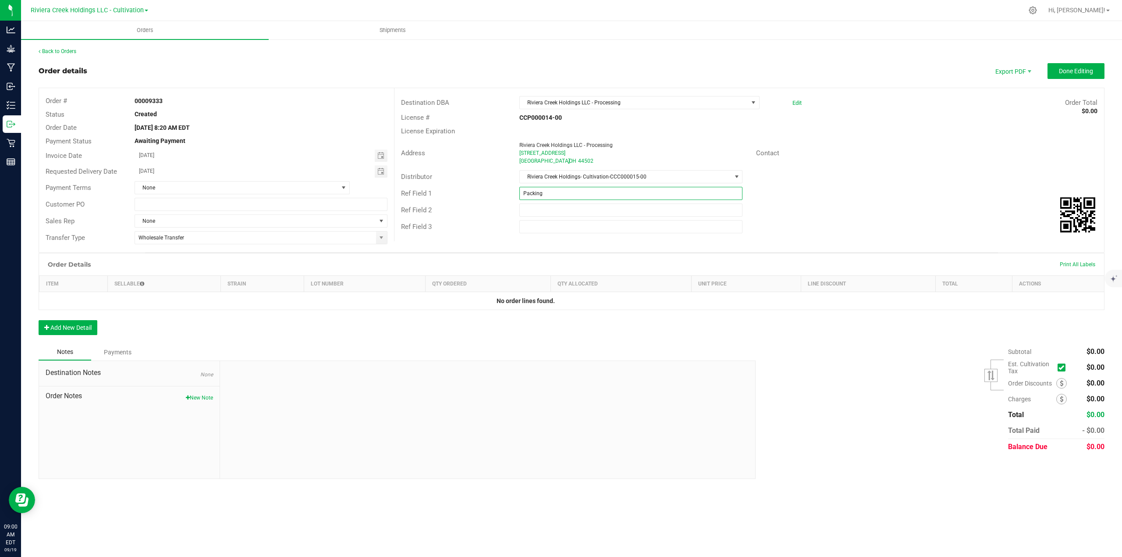
click at [557, 196] on input "Packing" at bounding box center [632, 193] width 224 height 13
type input "P"
type input "DEREK - PROCESSING"
click at [1004, 69] on button "Done Editing" at bounding box center [1076, 71] width 57 height 16
